Goal: Task Accomplishment & Management: Manage account settings

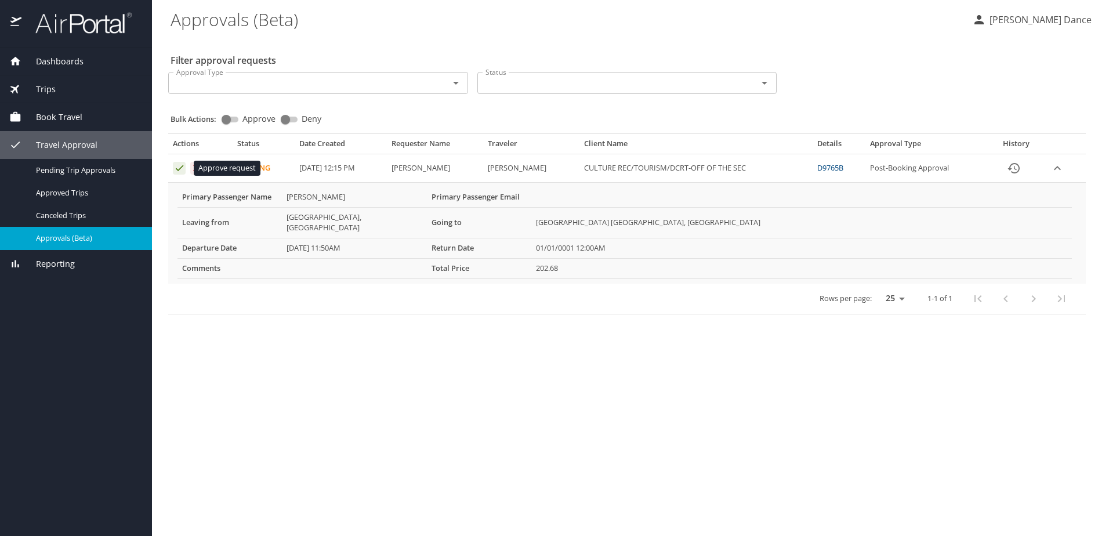
click at [176, 166] on icon "Approval table" at bounding box center [179, 167] width 11 height 11
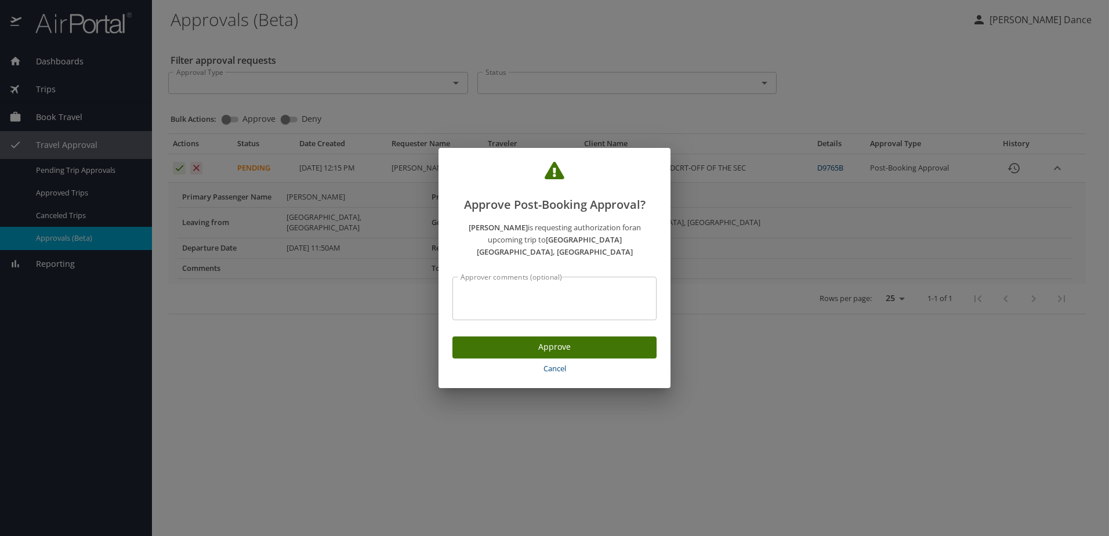
click at [579, 342] on span "Approve" at bounding box center [555, 347] width 186 height 14
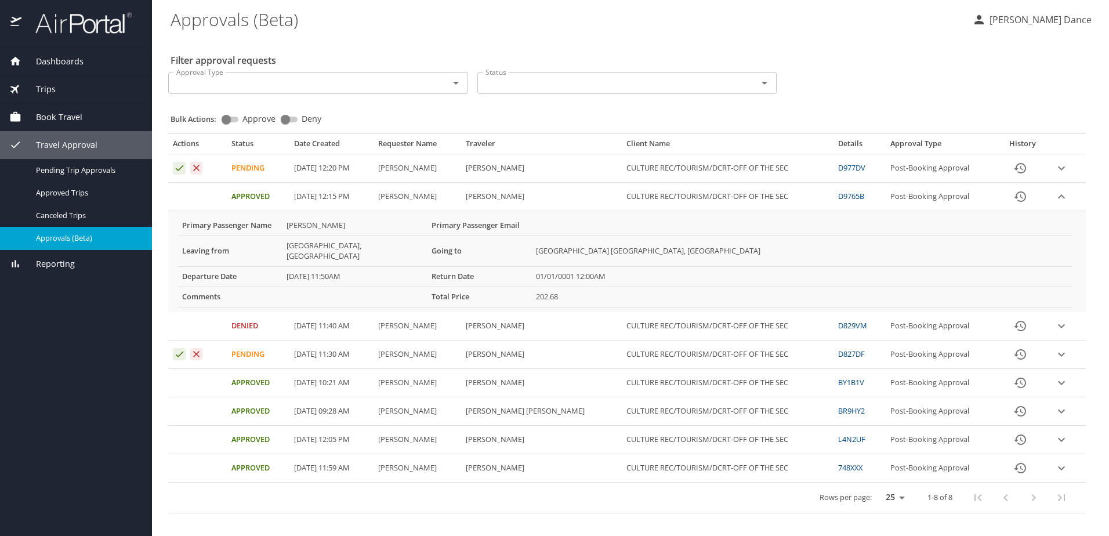
click at [850, 168] on link "D977DV" at bounding box center [851, 167] width 27 height 10
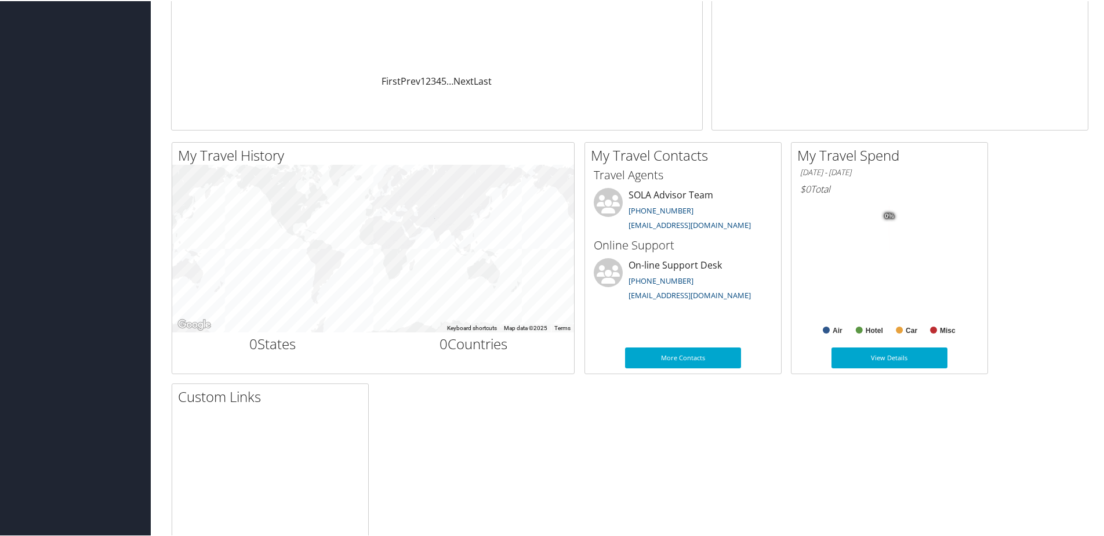
scroll to position [352, 0]
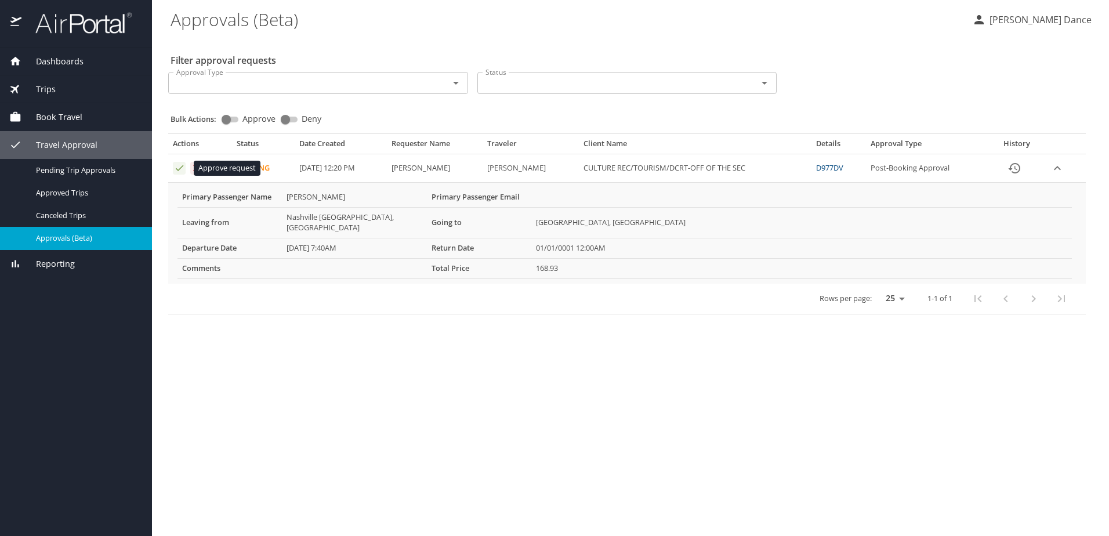
click at [179, 168] on icon "Approval table" at bounding box center [179, 167] width 11 height 11
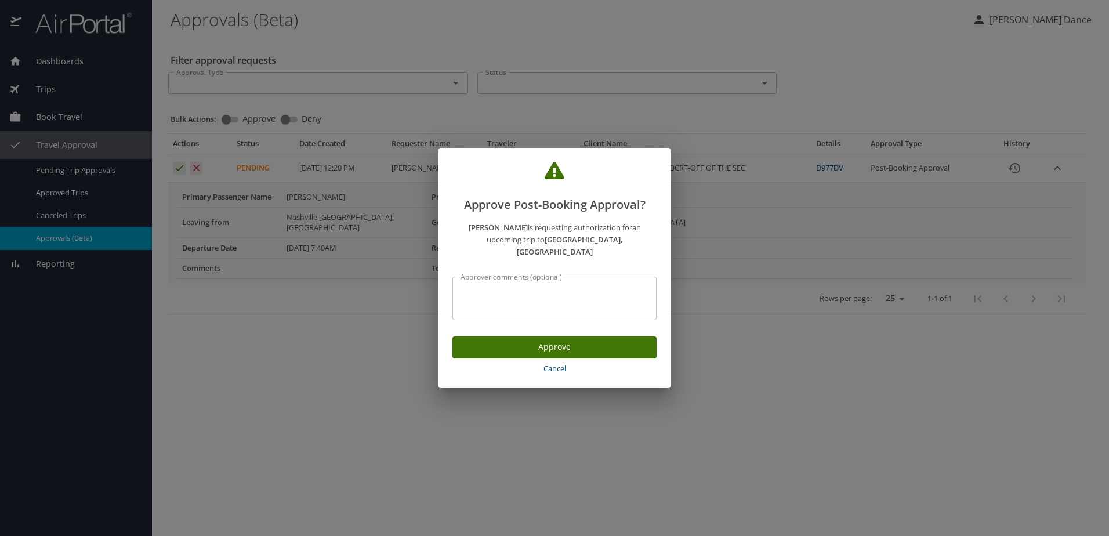
click at [514, 340] on span "Approve" at bounding box center [555, 347] width 186 height 14
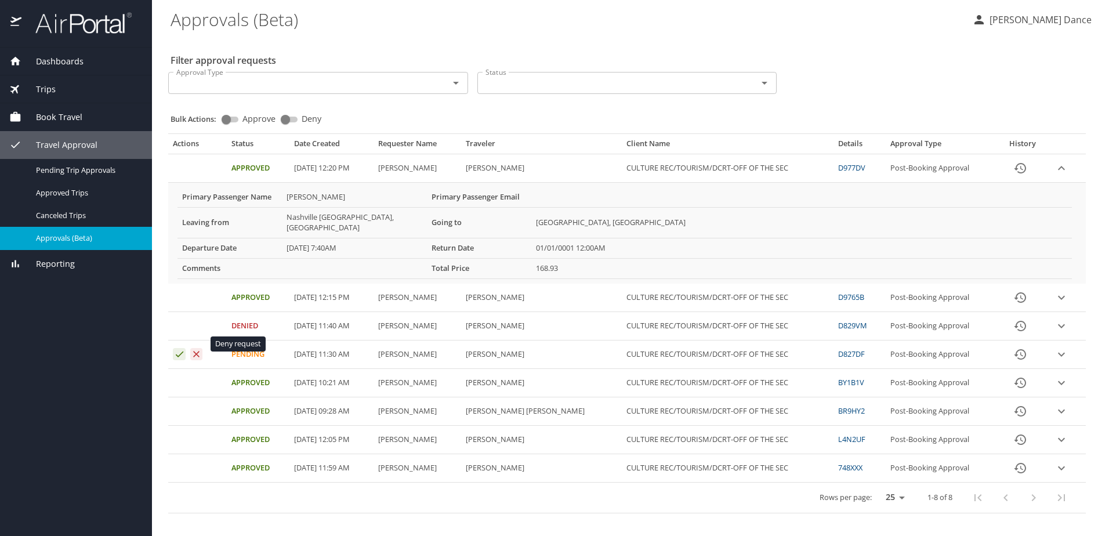
click at [199, 348] on icon "Approval table" at bounding box center [196, 353] width 11 height 11
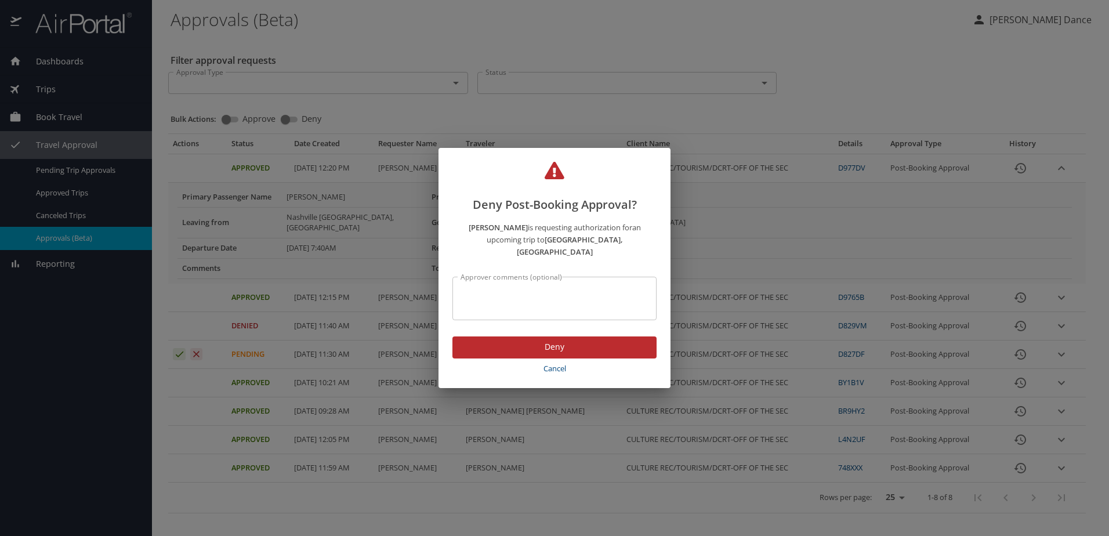
click at [552, 343] on span "Deny" at bounding box center [555, 347] width 186 height 14
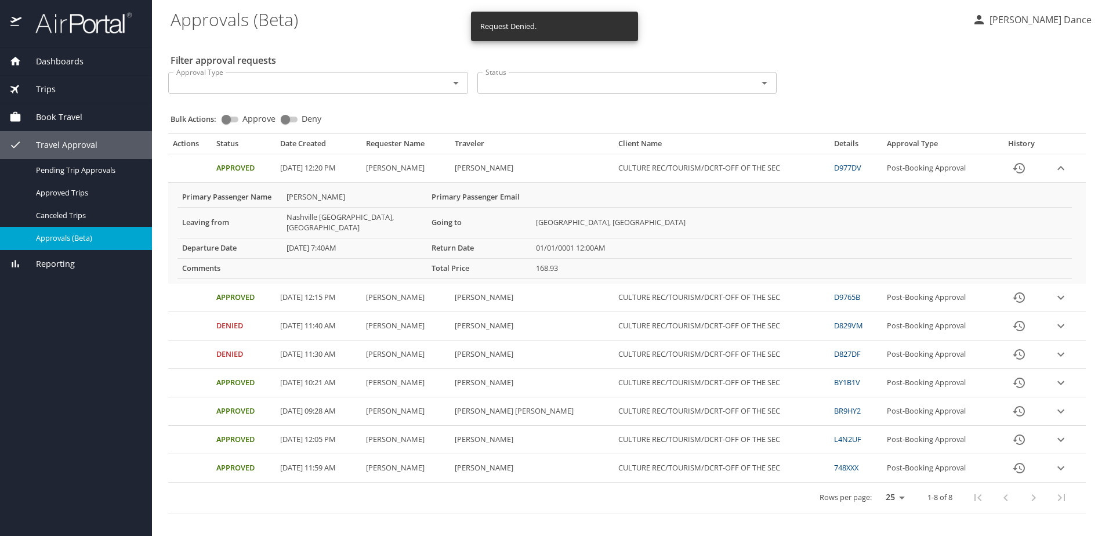
click at [329, 171] on PM "09/02/2025, 12:20 PM" at bounding box center [317, 168] width 85 height 28
click at [846, 168] on link "D977DV" at bounding box center [847, 167] width 27 height 10
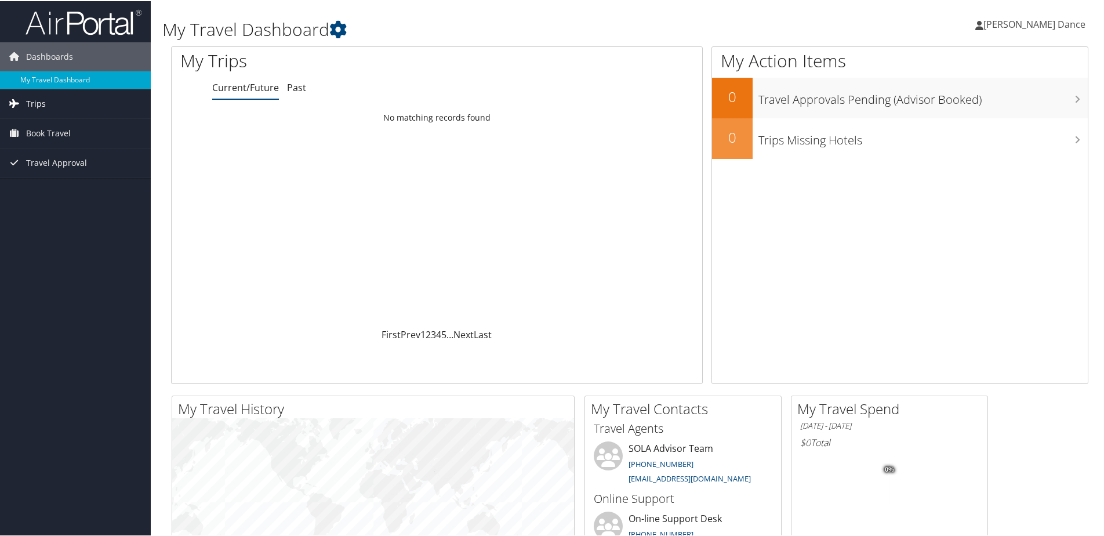
click at [67, 97] on link "Trips" at bounding box center [75, 102] width 151 height 29
click at [49, 128] on link "Current/Future Trips" at bounding box center [75, 125] width 151 height 17
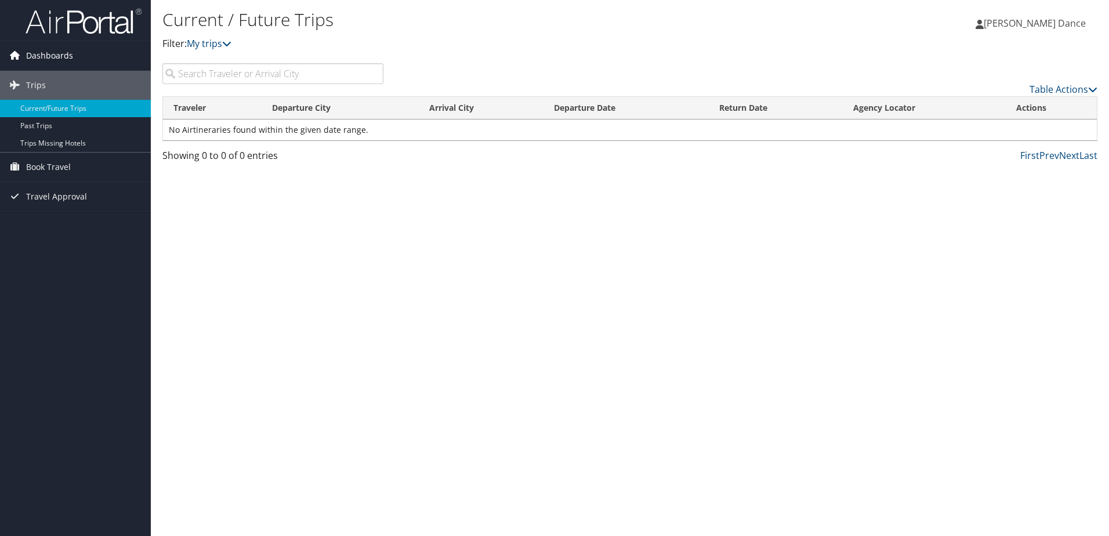
click at [66, 51] on span "Dashboards" at bounding box center [49, 55] width 47 height 29
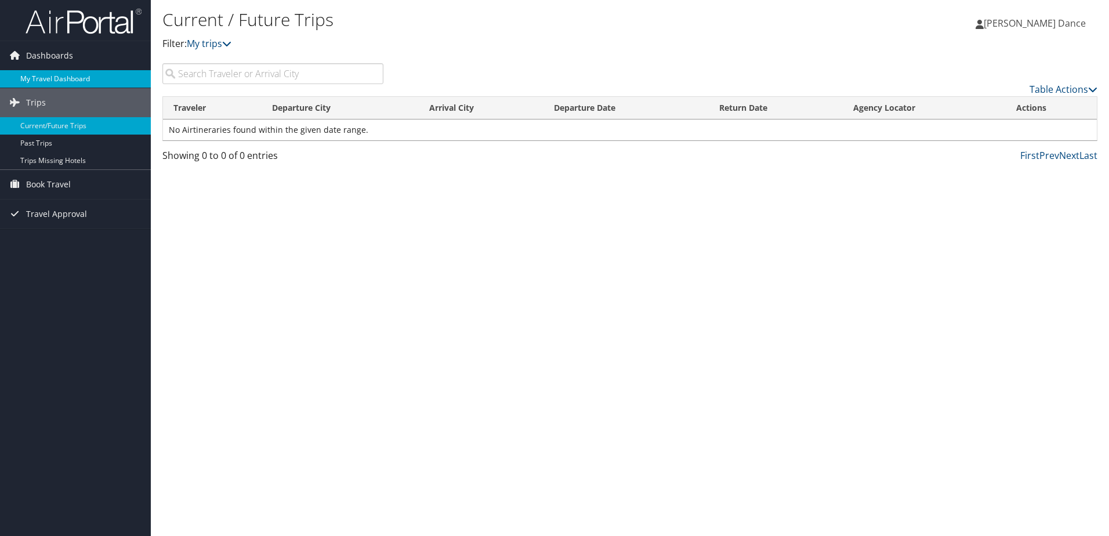
click at [61, 74] on link "My Travel Dashboard" at bounding box center [75, 78] width 151 height 17
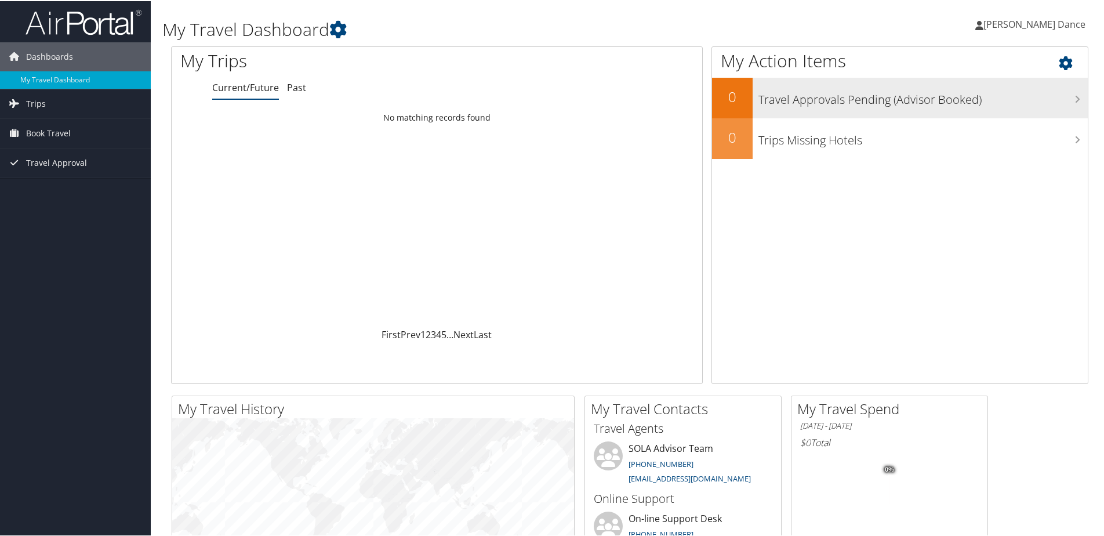
click at [1053, 100] on h3 "Travel Approvals Pending (Advisor Booked)" at bounding box center [922, 96] width 329 height 22
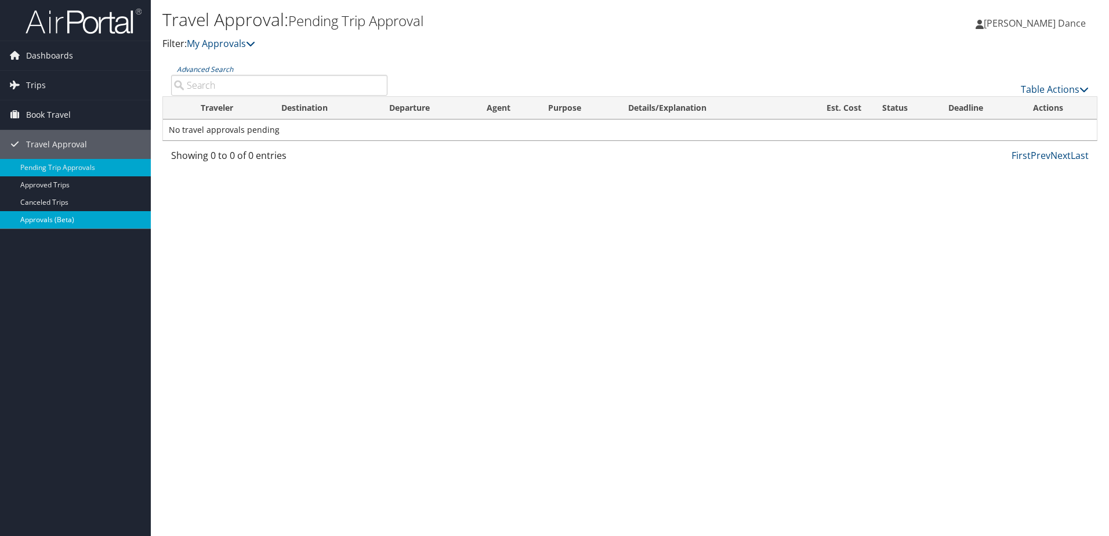
click at [75, 223] on link "Approvals (Beta)" at bounding box center [75, 219] width 151 height 17
